Goal: Find specific page/section: Find specific page/section

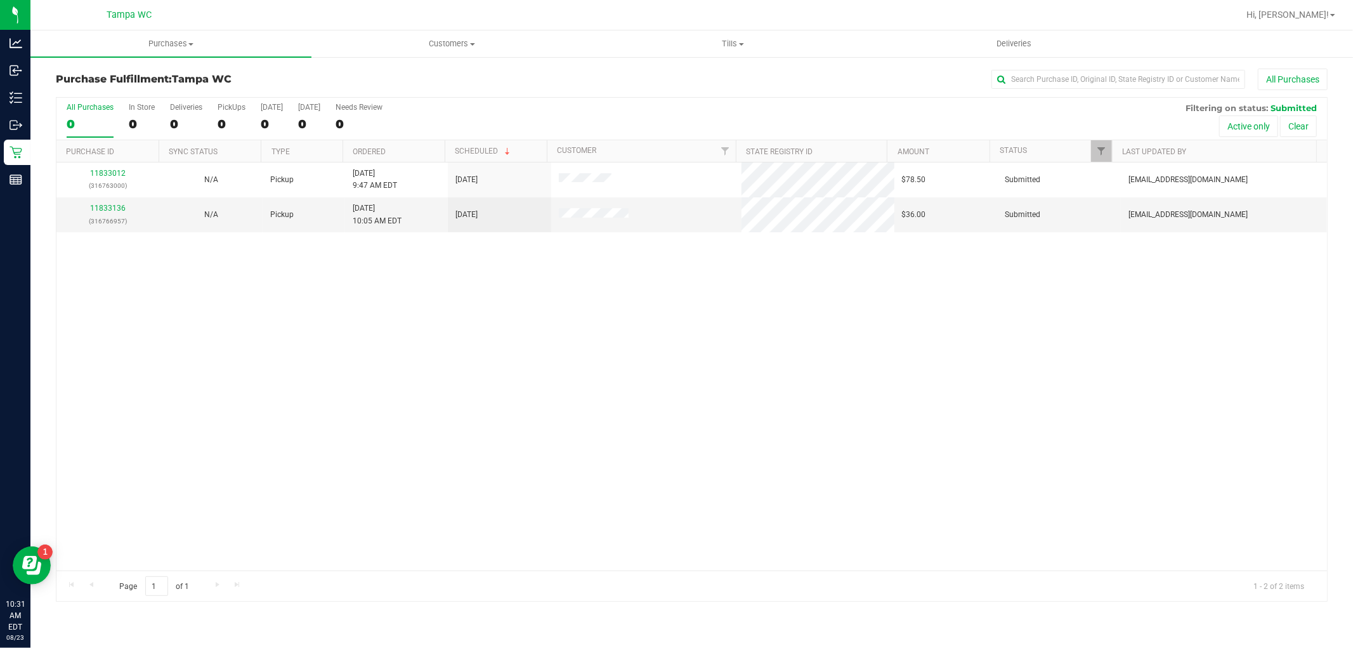
click at [489, 283] on div "11833012 (316763000) N/A Pickup [DATE] 9:47 AM EDT 8/23/2025 $78.50 Submitted […" at bounding box center [691, 366] width 1271 height 408
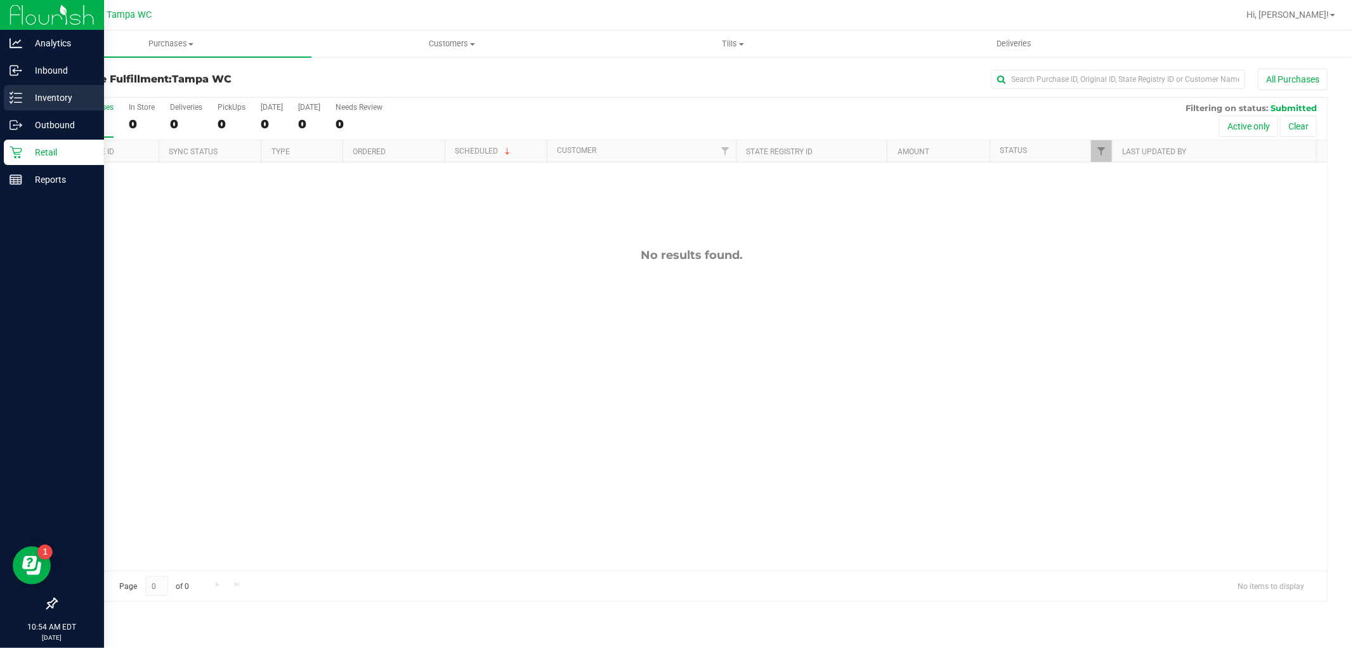
click at [19, 99] on icon at bounding box center [16, 97] width 13 height 13
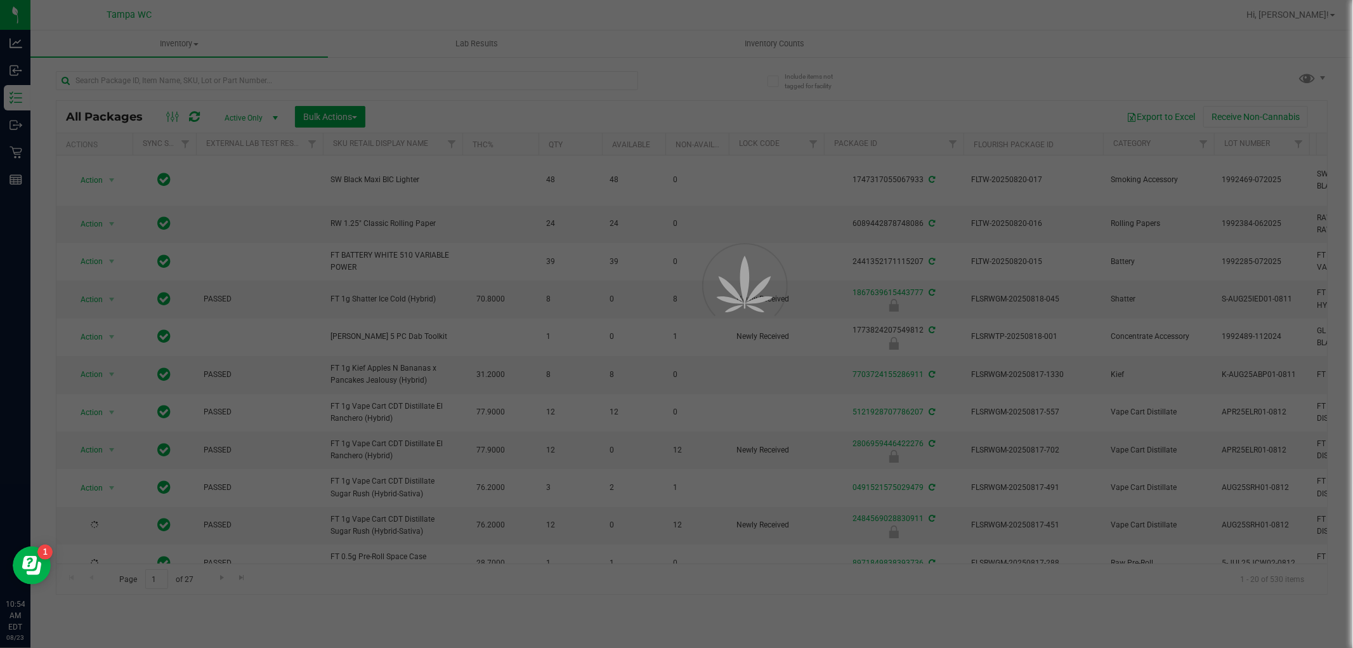
click at [255, 81] on div at bounding box center [676, 324] width 1353 height 648
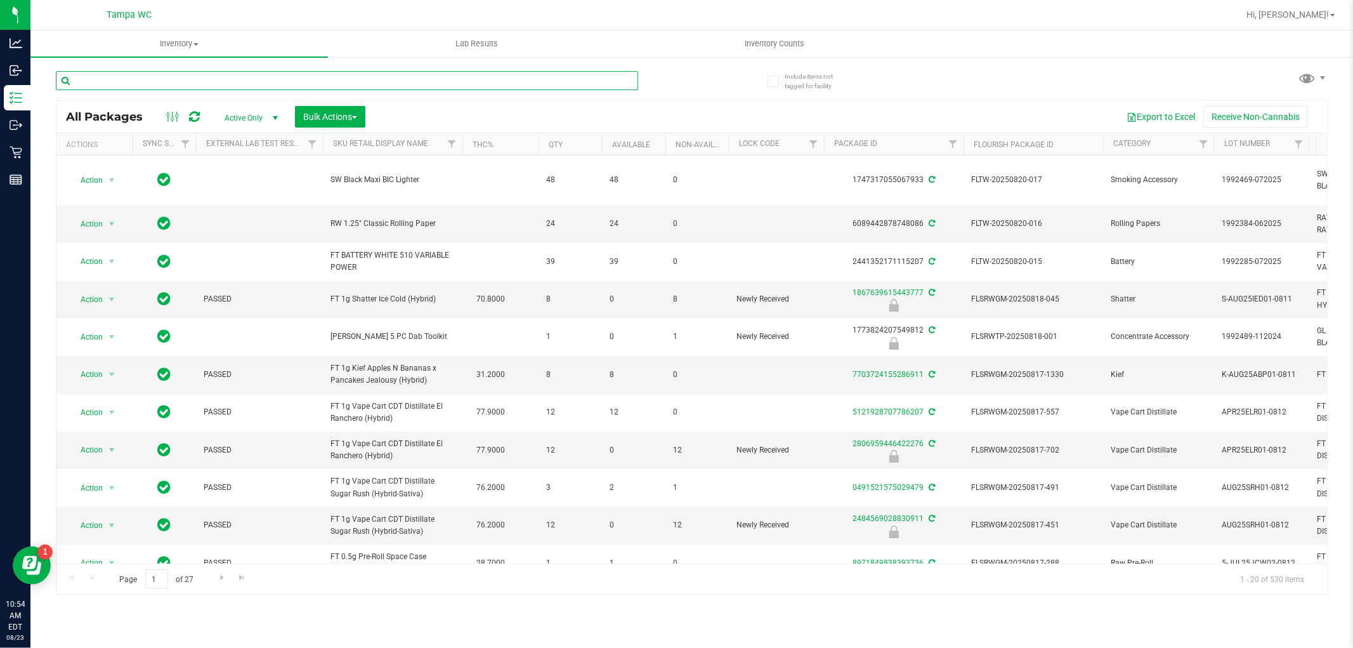
click at [255, 81] on input "text" at bounding box center [347, 80] width 582 height 19
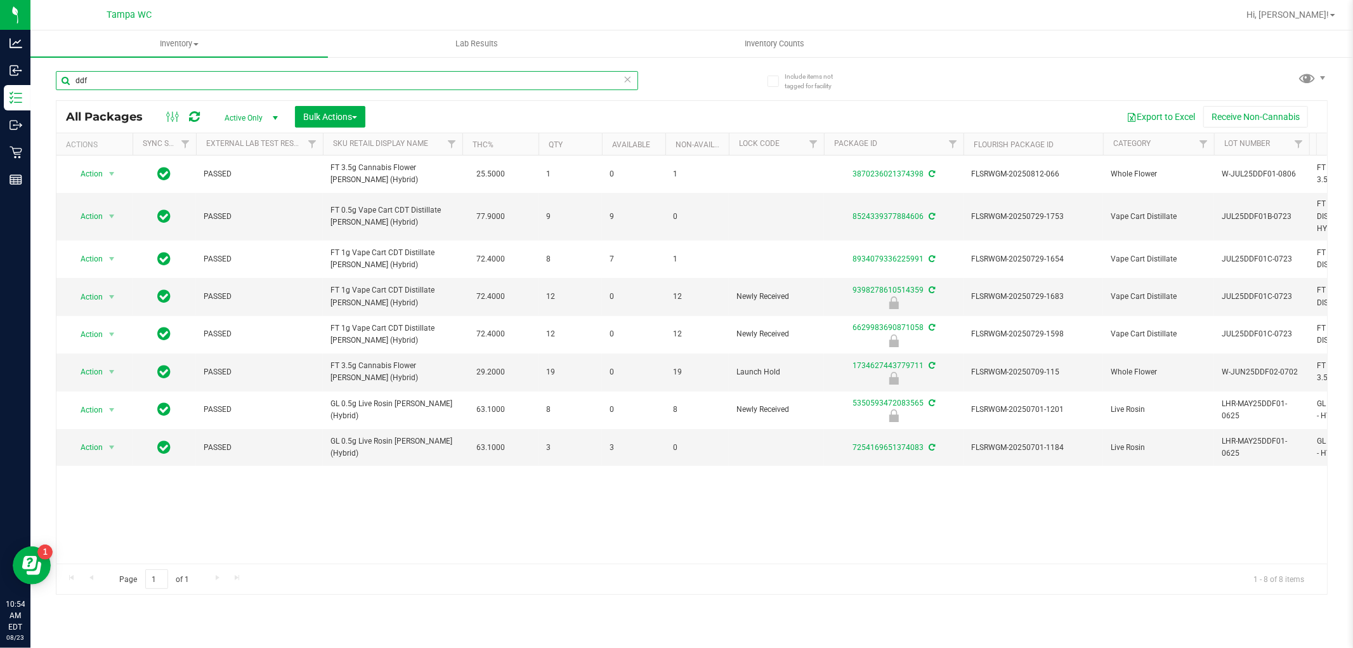
type input "ddf"
